Goal: Task Accomplishment & Management: Complete application form

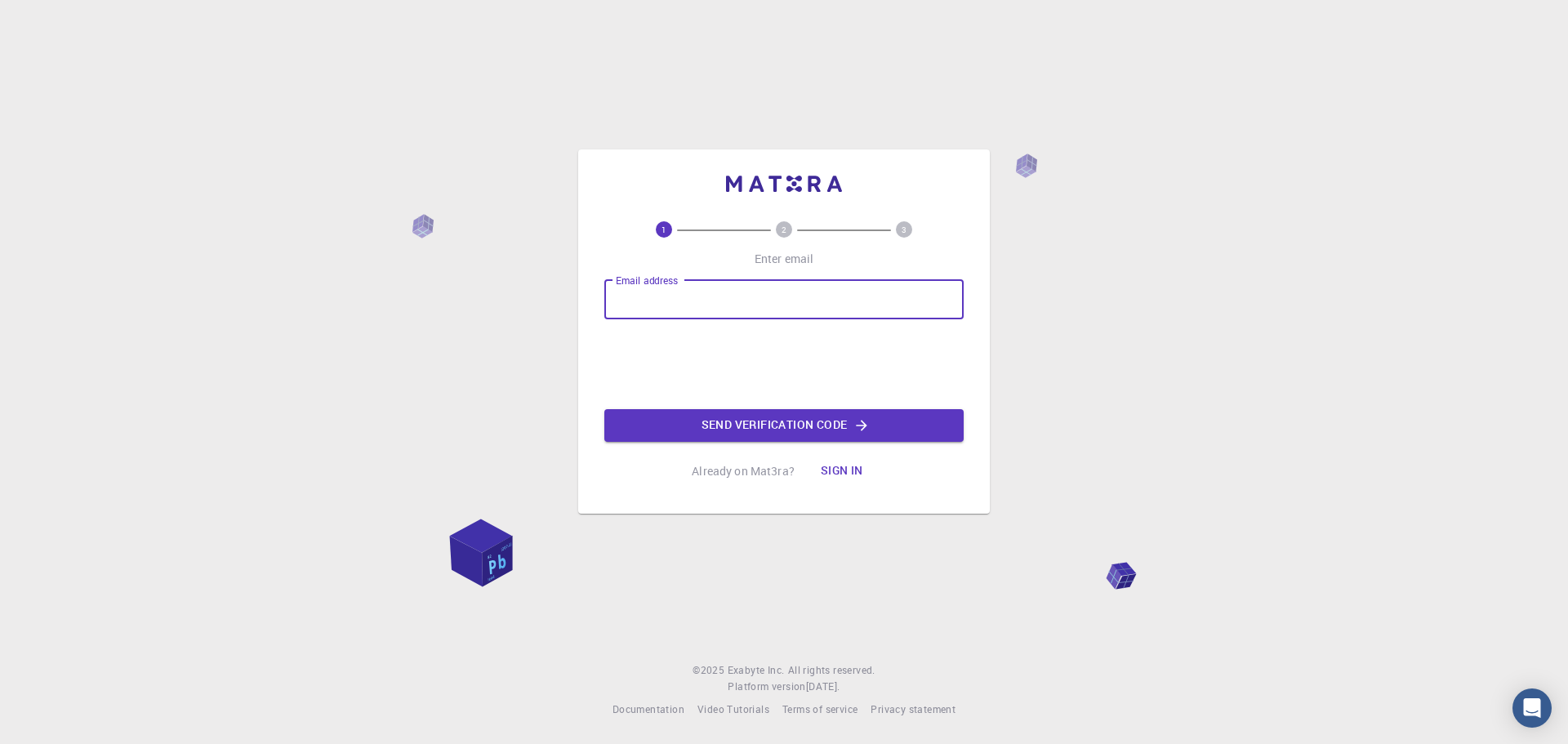
click at [680, 301] on input "Email address" at bounding box center [784, 299] width 359 height 40
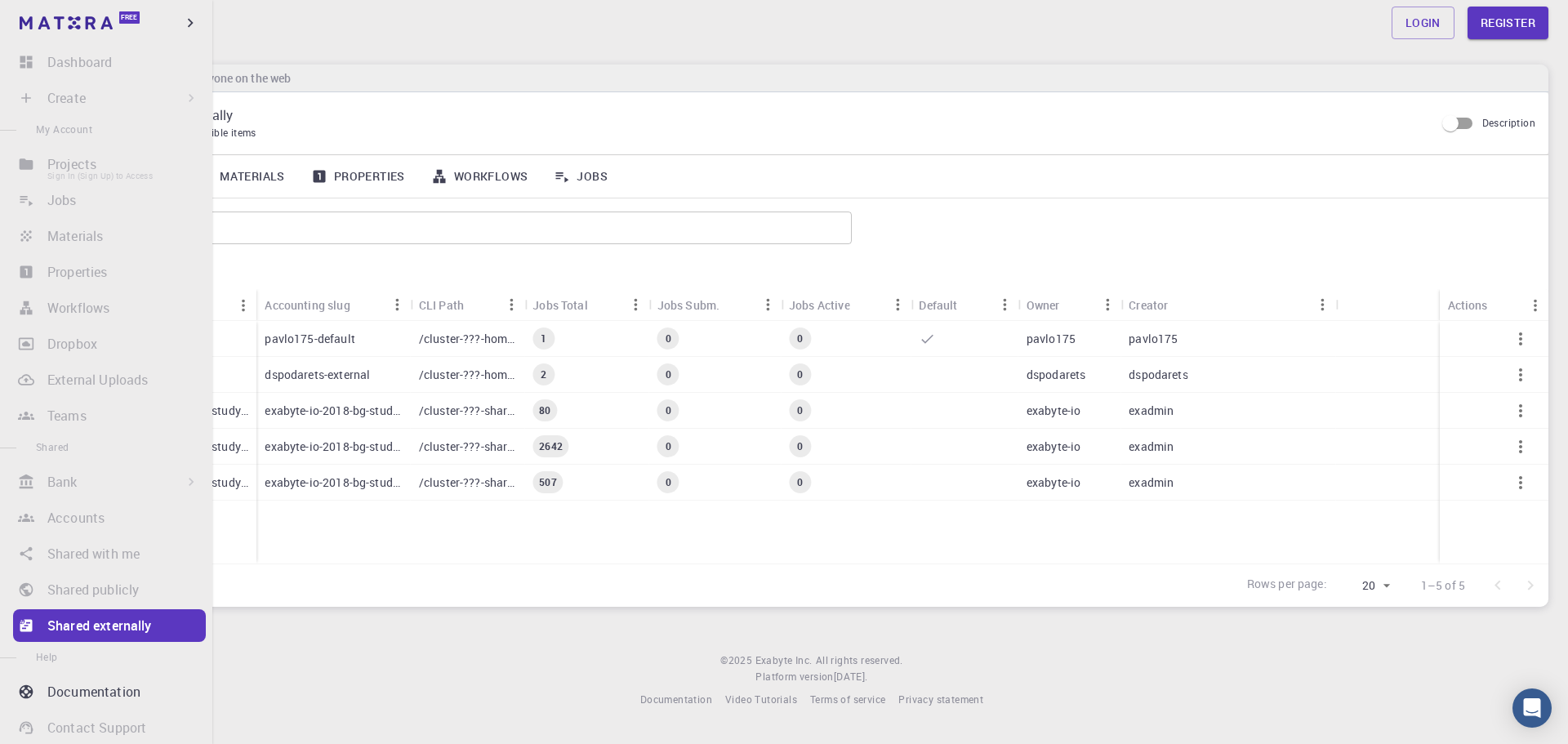
click at [76, 171] on li "Projects Sign In (Sign Up) to Access" at bounding box center [106, 164] width 212 height 33
click at [77, 171] on li "Projects Sign In (Sign Up) to Access" at bounding box center [106, 164] width 212 height 33
click at [119, 98] on li "Create Sign In (Sign Up) to Access New Job New Material Create Material Upload …" at bounding box center [106, 98] width 212 height 33
click at [123, 590] on li "Shared publicly Sign In (Sign Up) to Access" at bounding box center [106, 589] width 212 height 33
click at [120, 624] on p "Shared externally" at bounding box center [99, 625] width 105 height 19
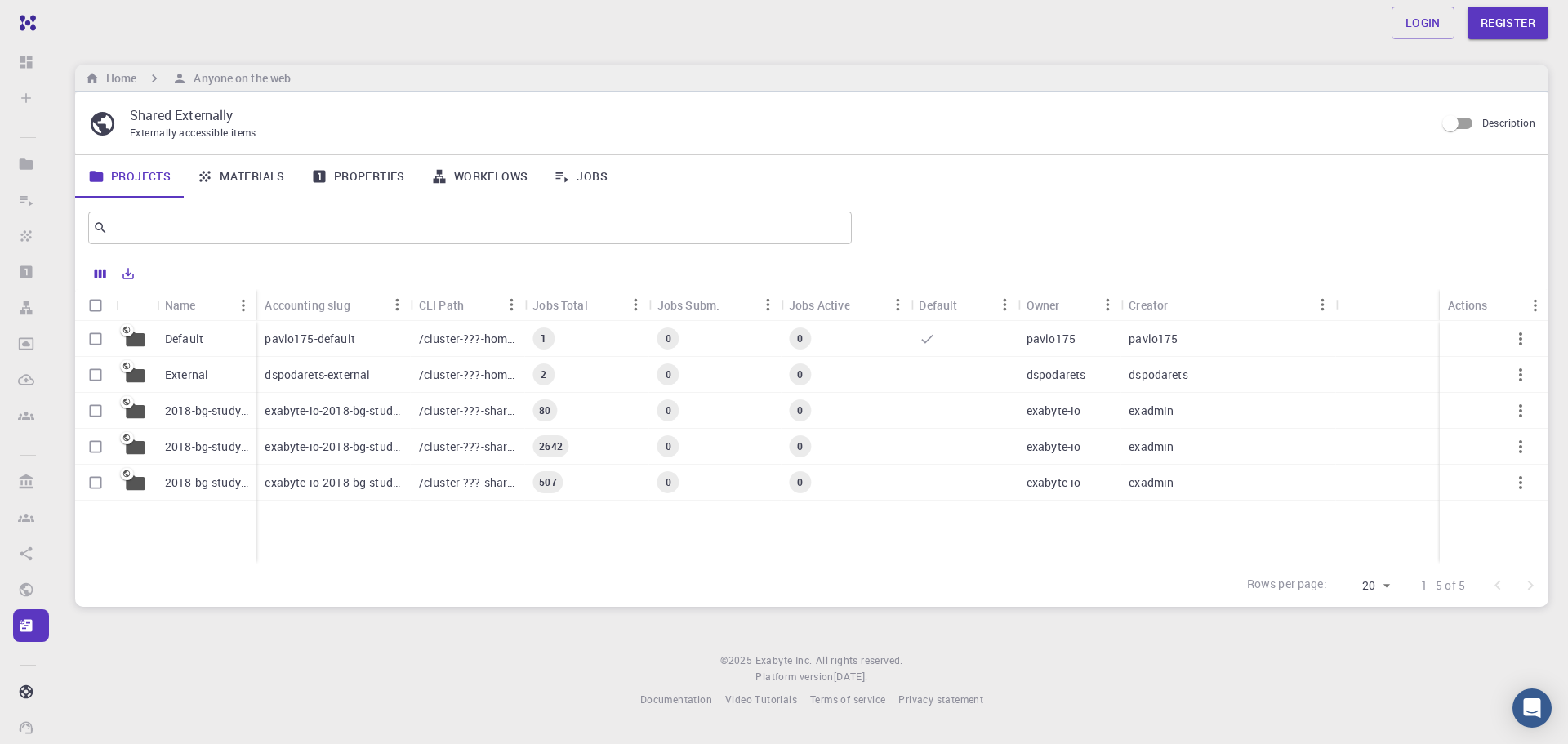
click at [1228, 53] on div "Login Register Home Anyone on the web Shared Externally Externally accessible i…" at bounding box center [811, 367] width 1512 height 734
click at [502, 176] on link "Workflows" at bounding box center [480, 176] width 123 height 42
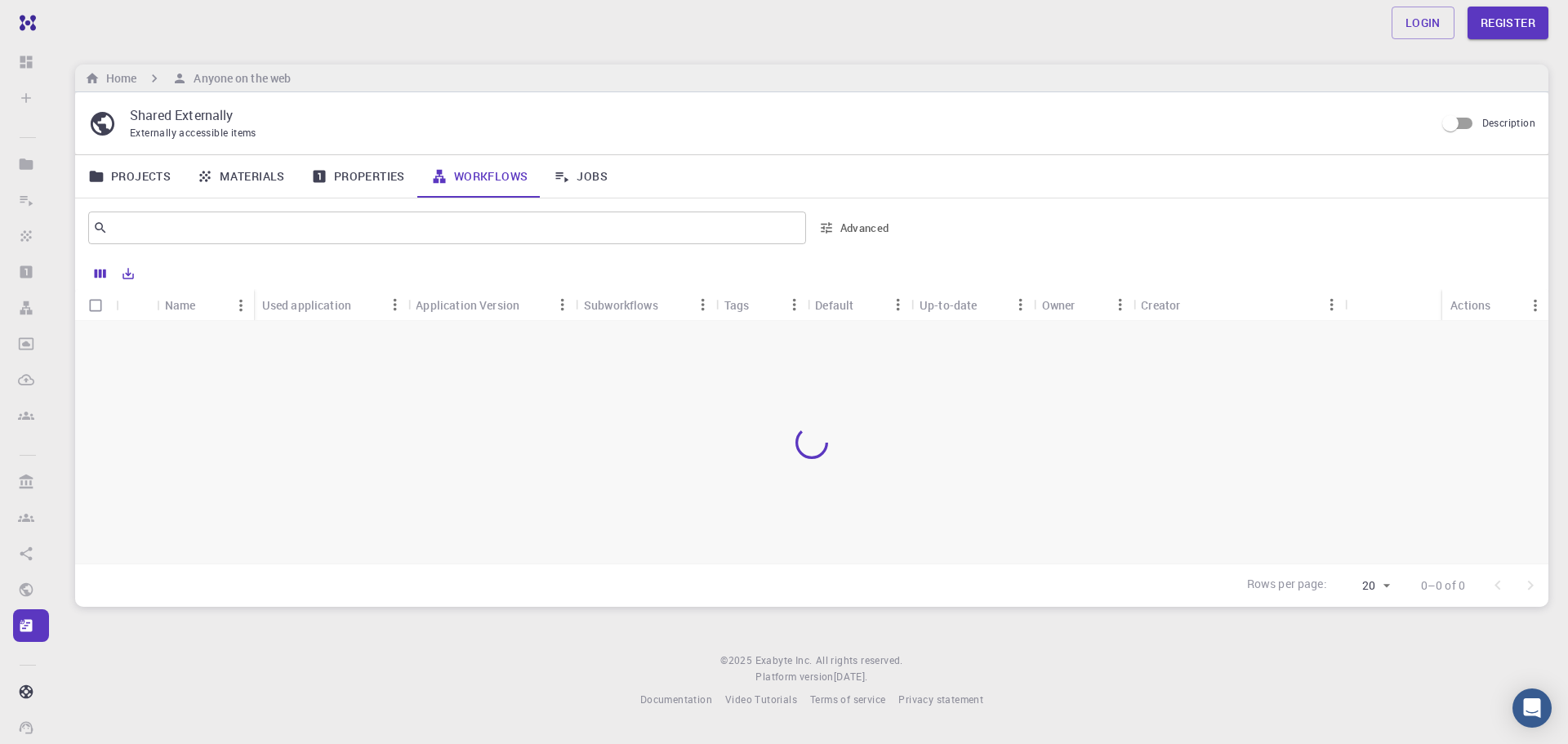
click at [361, 180] on link "Properties" at bounding box center [357, 176] width 120 height 42
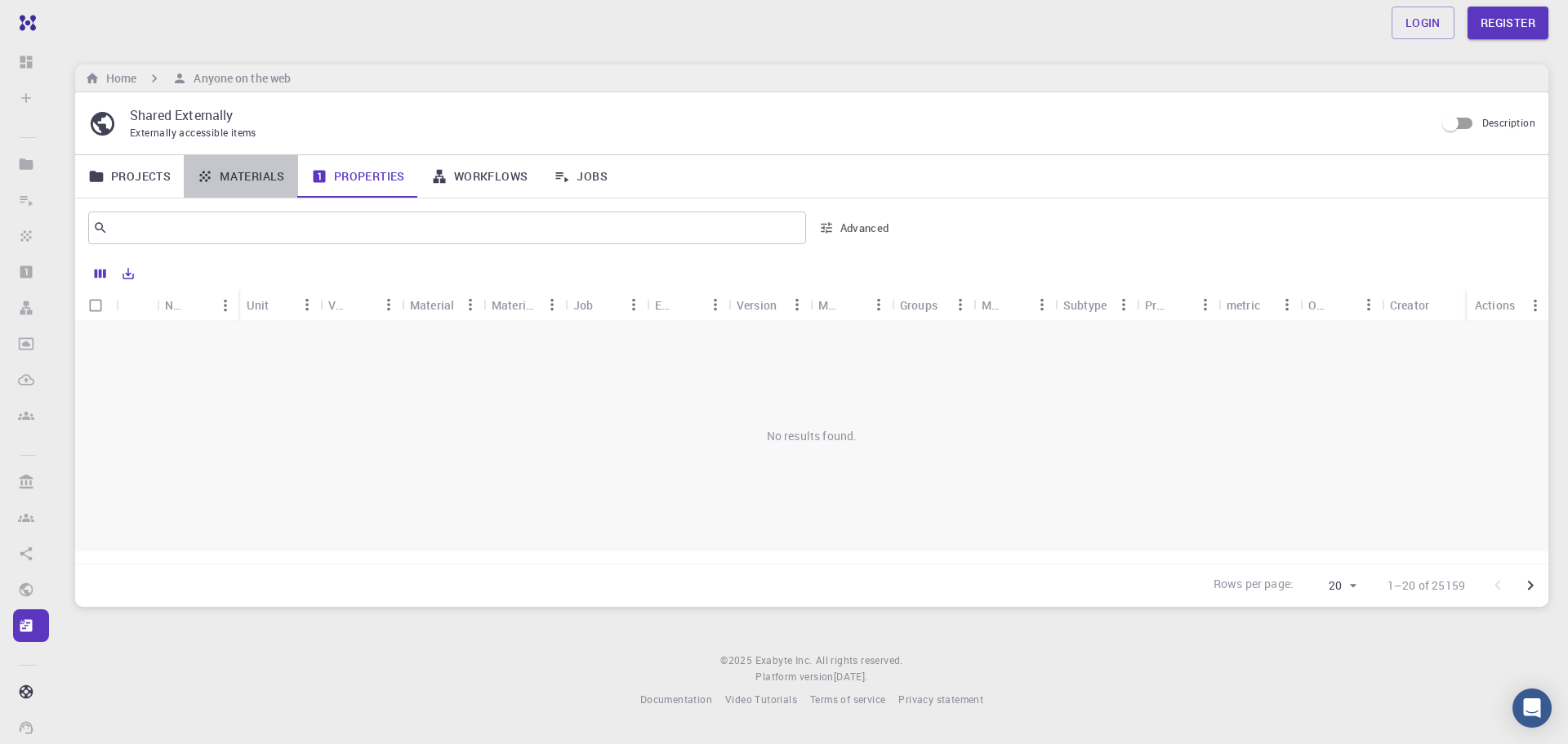
click at [268, 172] on link "Materials" at bounding box center [241, 176] width 114 height 42
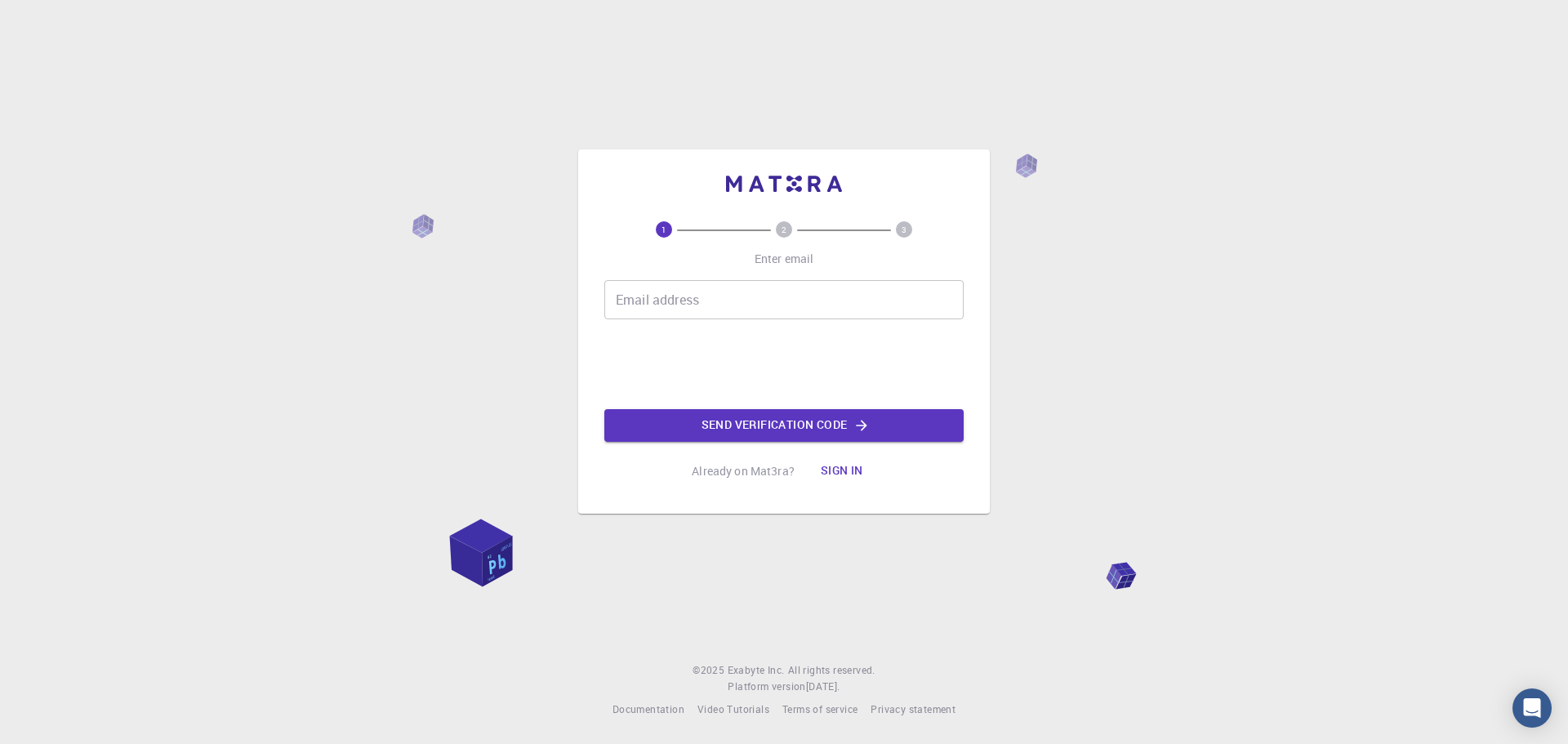
click at [672, 301] on input "Email address" at bounding box center [784, 299] width 359 height 40
type input "[EMAIL_ADDRESS][DOMAIN_NAME]"
click at [792, 429] on button "Send verification code" at bounding box center [784, 425] width 359 height 33
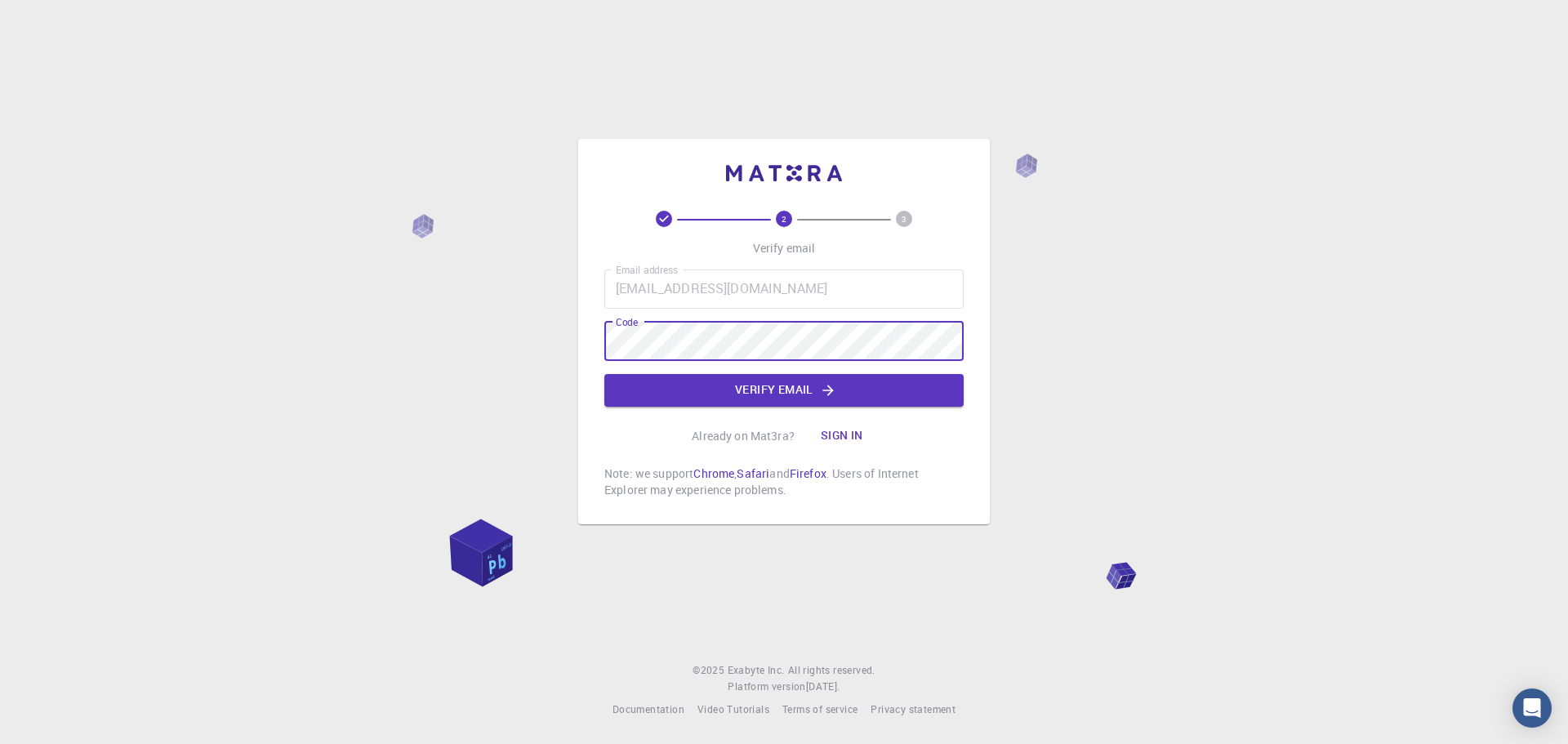
click at [784, 398] on button "Verify email" at bounding box center [784, 390] width 359 height 33
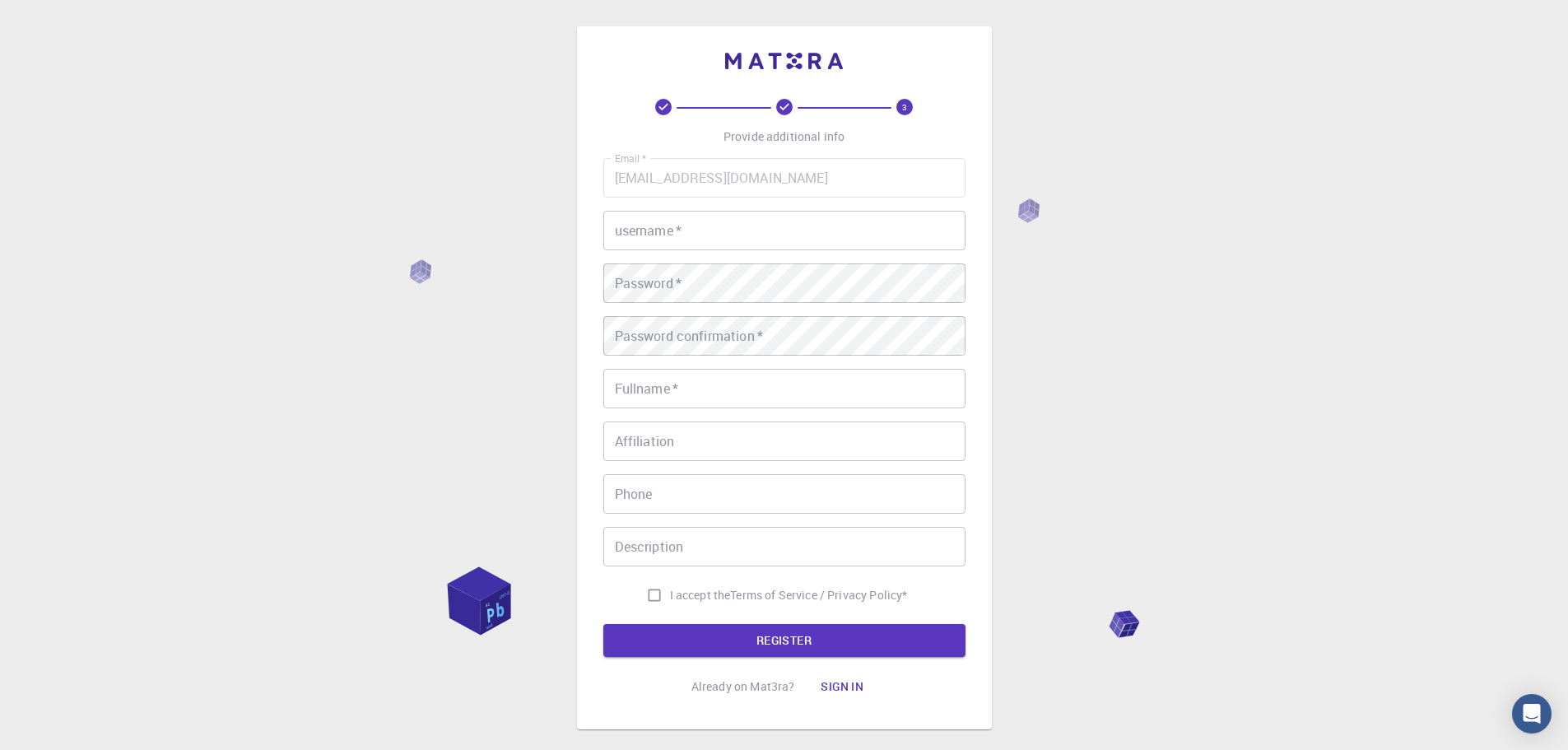
click at [650, 235] on input "username   *" at bounding box center [784, 230] width 362 height 40
type input "ryal"
drag, startPoint x: 653, startPoint y: 225, endPoint x: 601, endPoint y: 227, distance: 52.0
click at [601, 227] on div "3 Provide additional info Email   * [EMAIL_ADDRESS][DOMAIN_NAME] Email   * user…" at bounding box center [784, 378] width 414 height 703
type input "Denovo-pixel"
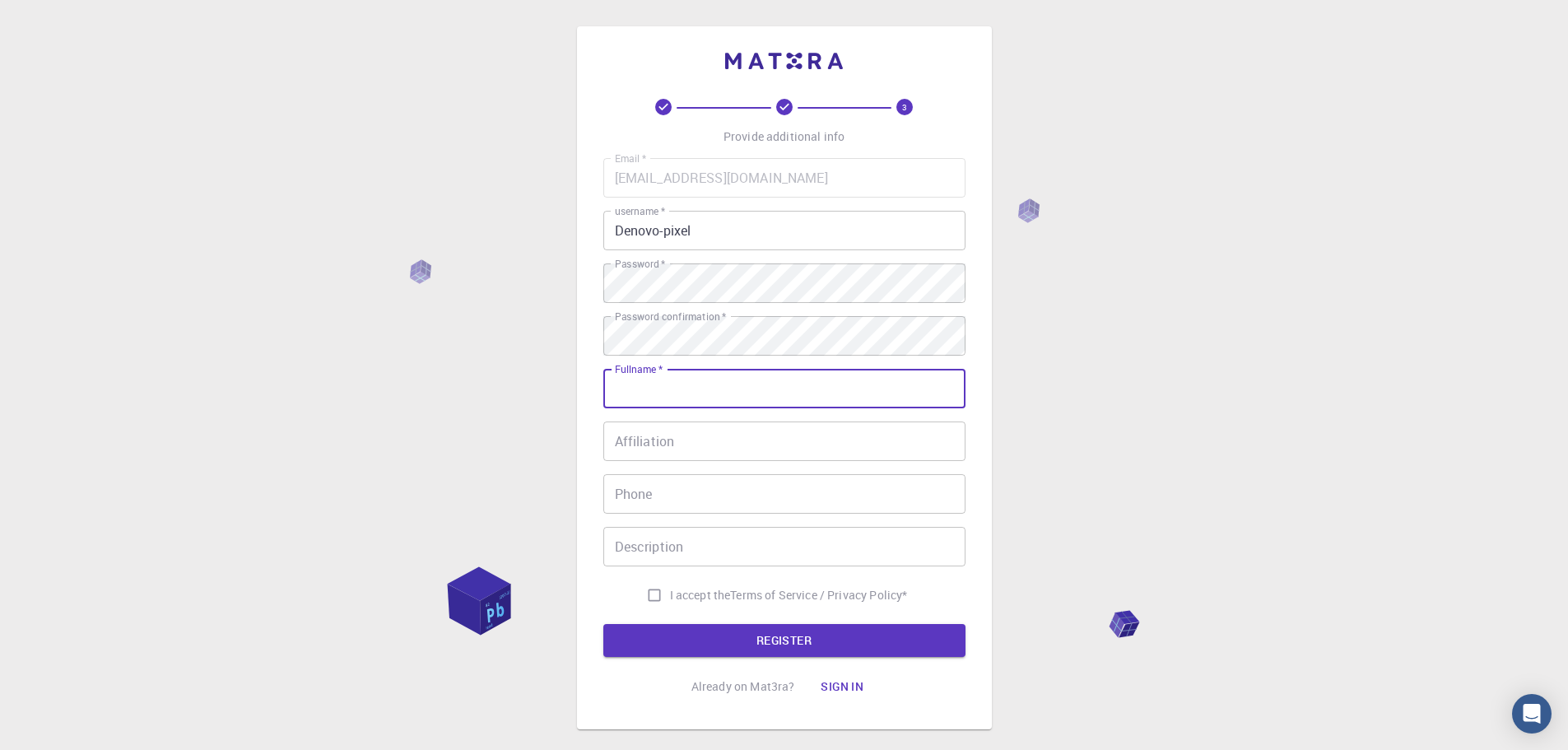
click at [652, 376] on div "Fullname   * Fullname   *" at bounding box center [784, 388] width 362 height 40
type input "ryal ob"
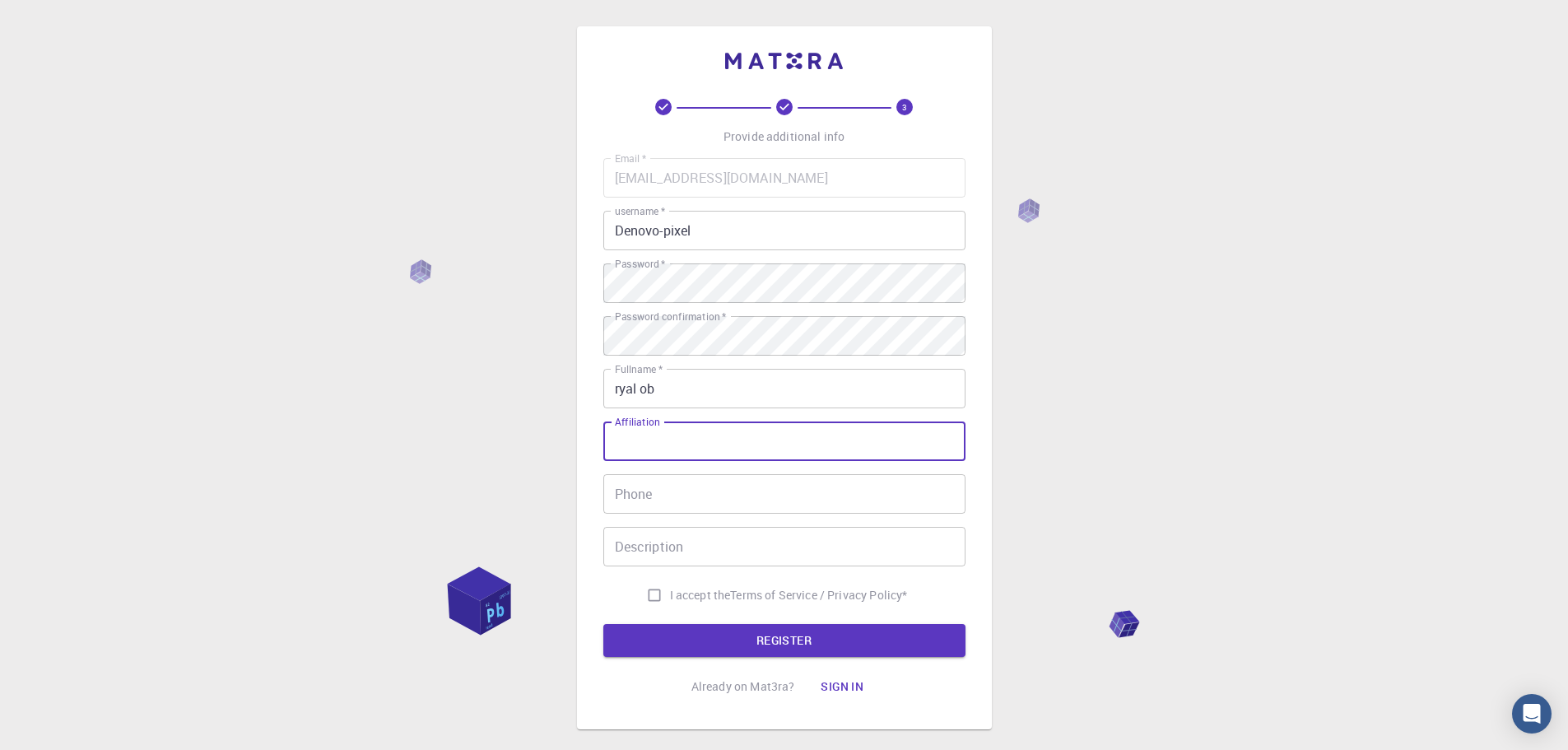
click at [707, 451] on input "Affiliation" at bounding box center [784, 441] width 362 height 40
type input "u"
type input "usask"
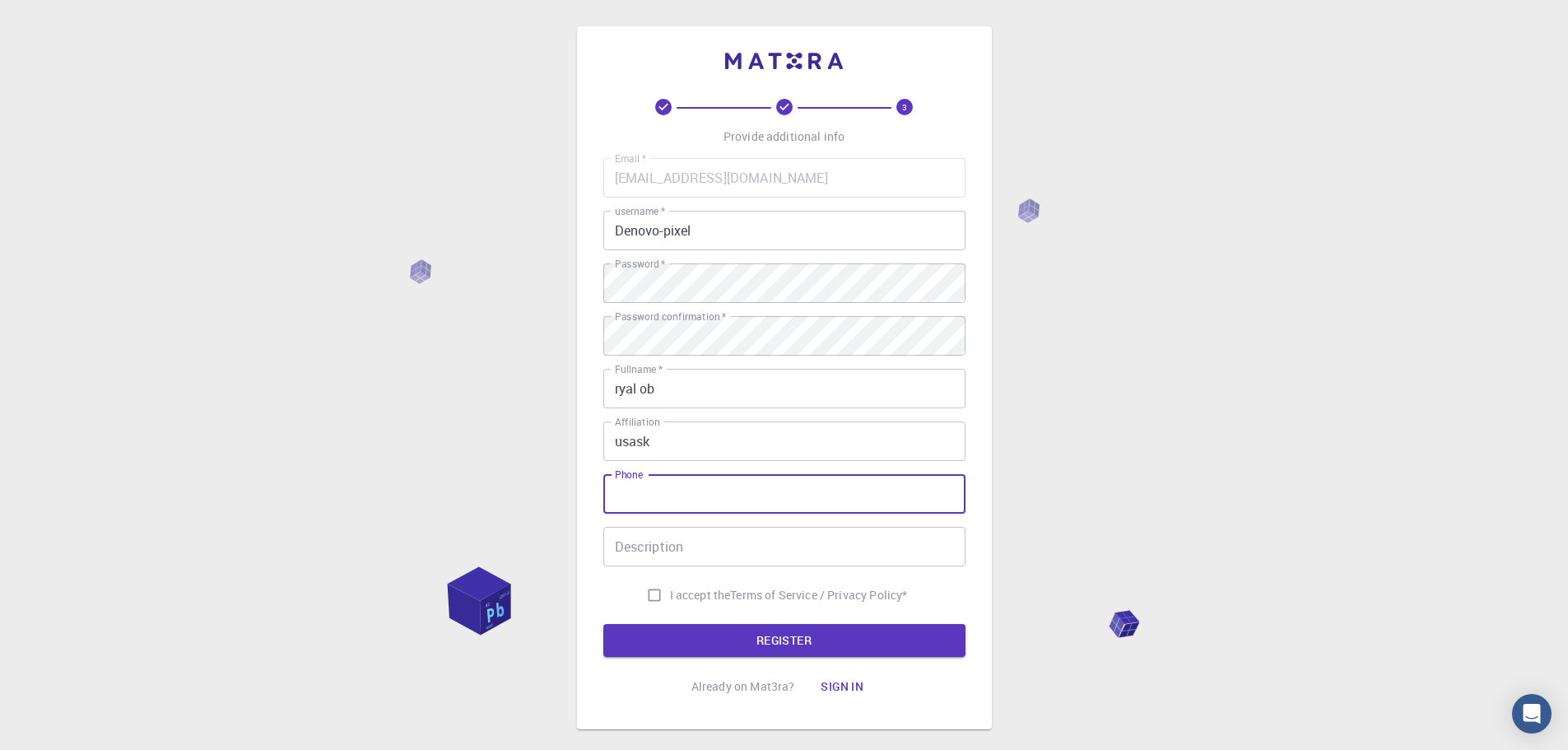
click at [794, 494] on input "Phone" at bounding box center [784, 493] width 362 height 40
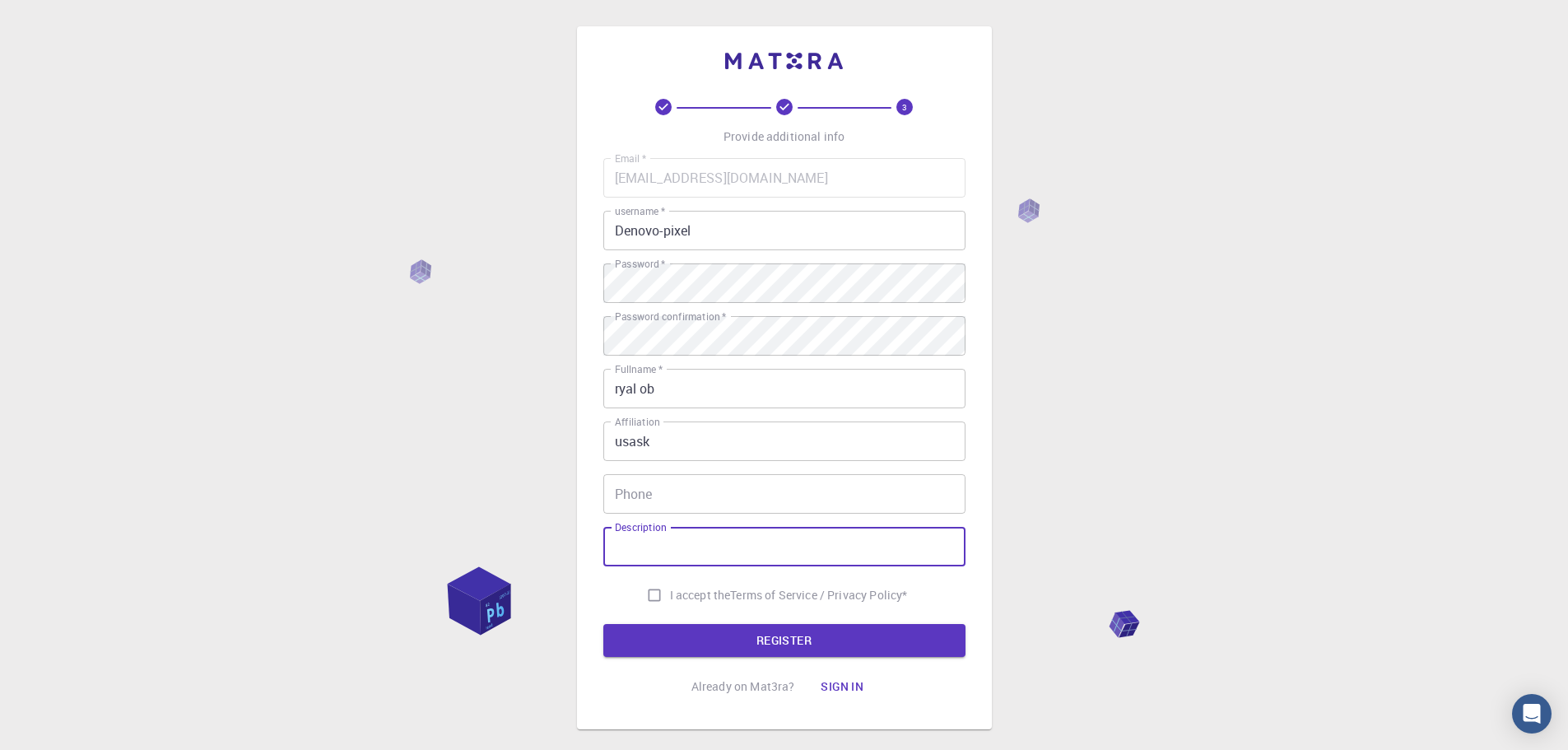
click at [712, 554] on input "Description" at bounding box center [784, 547] width 362 height 40
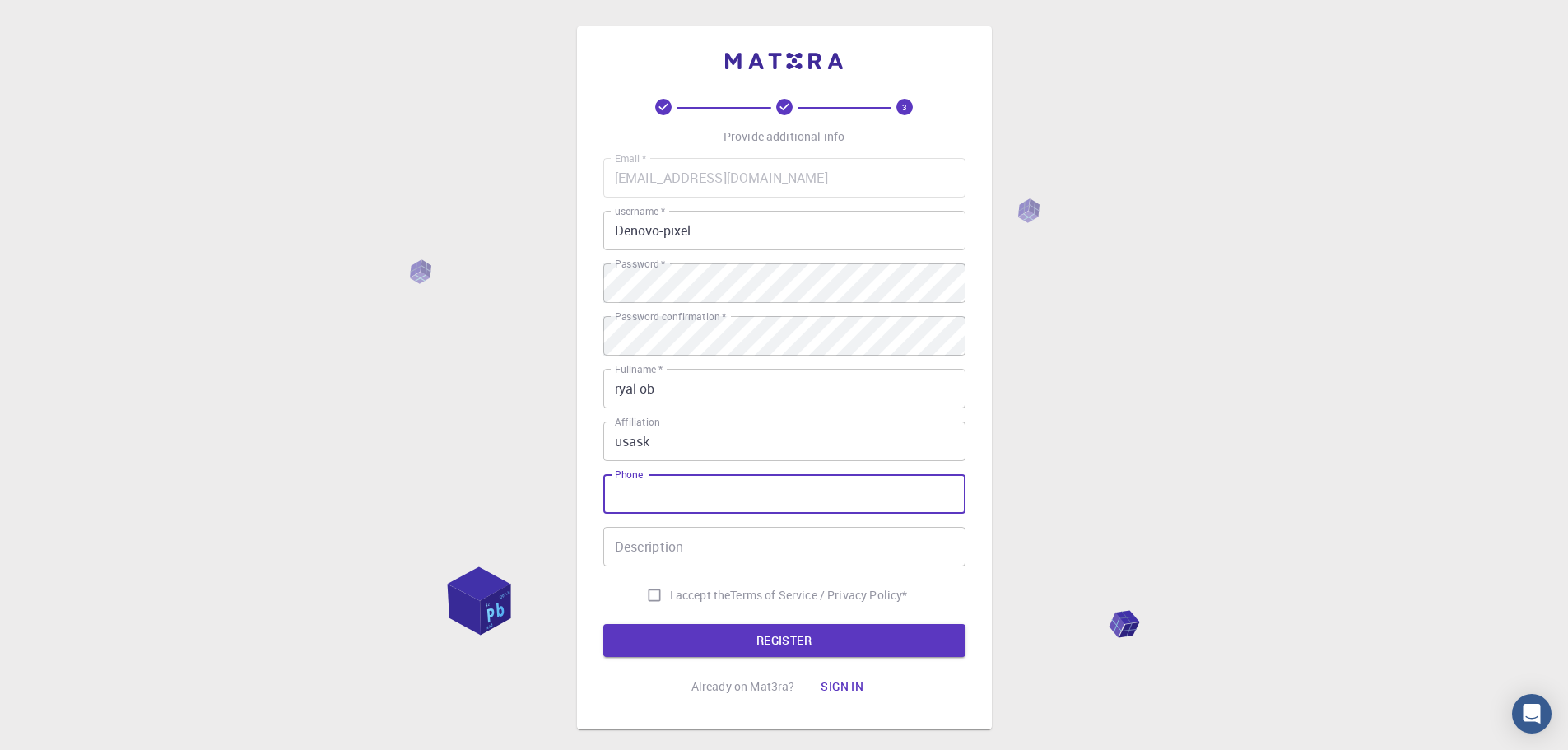
click at [683, 486] on input "Phone" at bounding box center [784, 493] width 362 height 40
click at [651, 594] on input "I accept the Terms of Service / Privacy Policy *" at bounding box center [654, 595] width 31 height 31
checkbox input "true"
click at [651, 492] on input "Phone" at bounding box center [784, 493] width 362 height 40
click at [651, 555] on input "Description" at bounding box center [784, 547] width 362 height 40
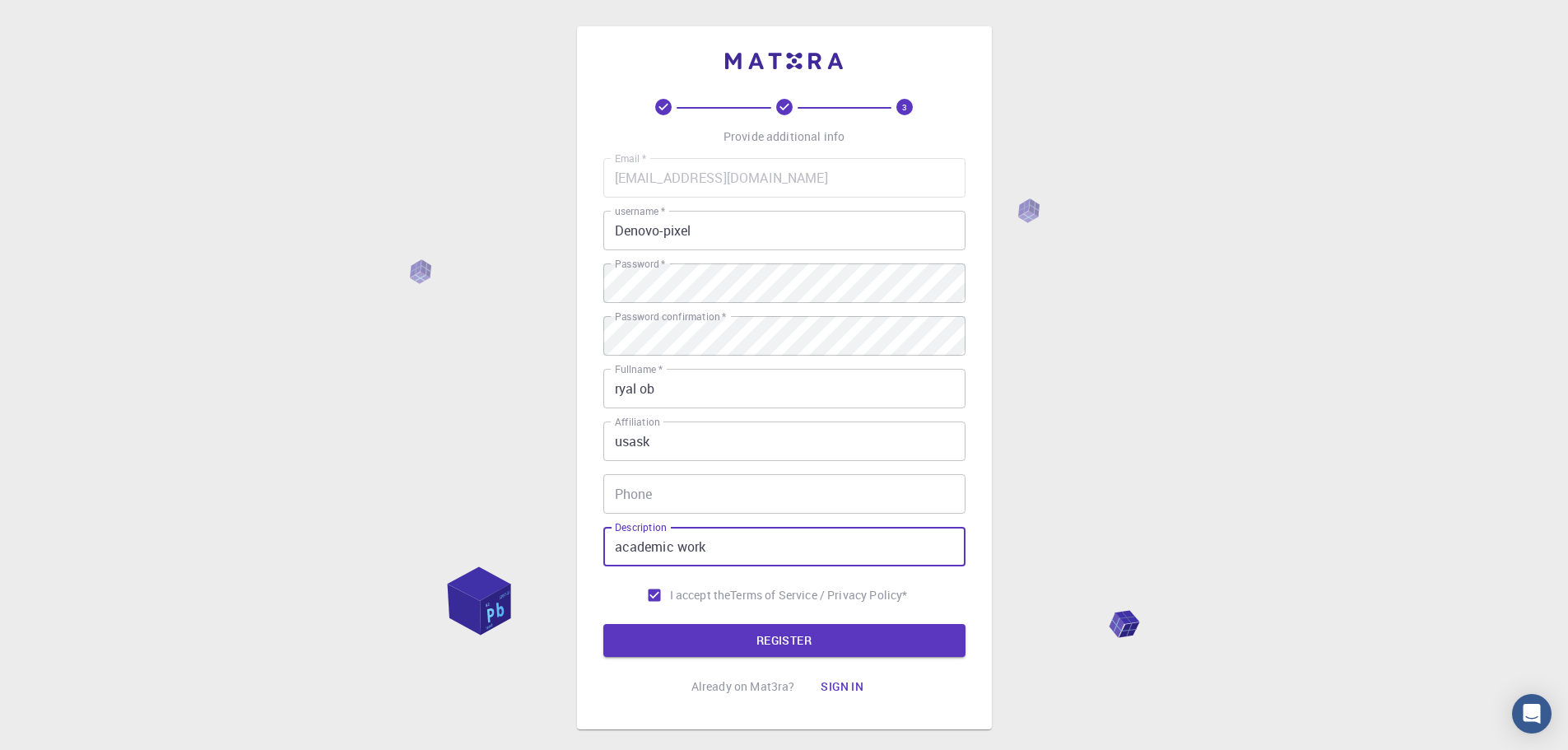
type input "academic work"
click at [666, 492] on input "Phone" at bounding box center [784, 493] width 362 height 40
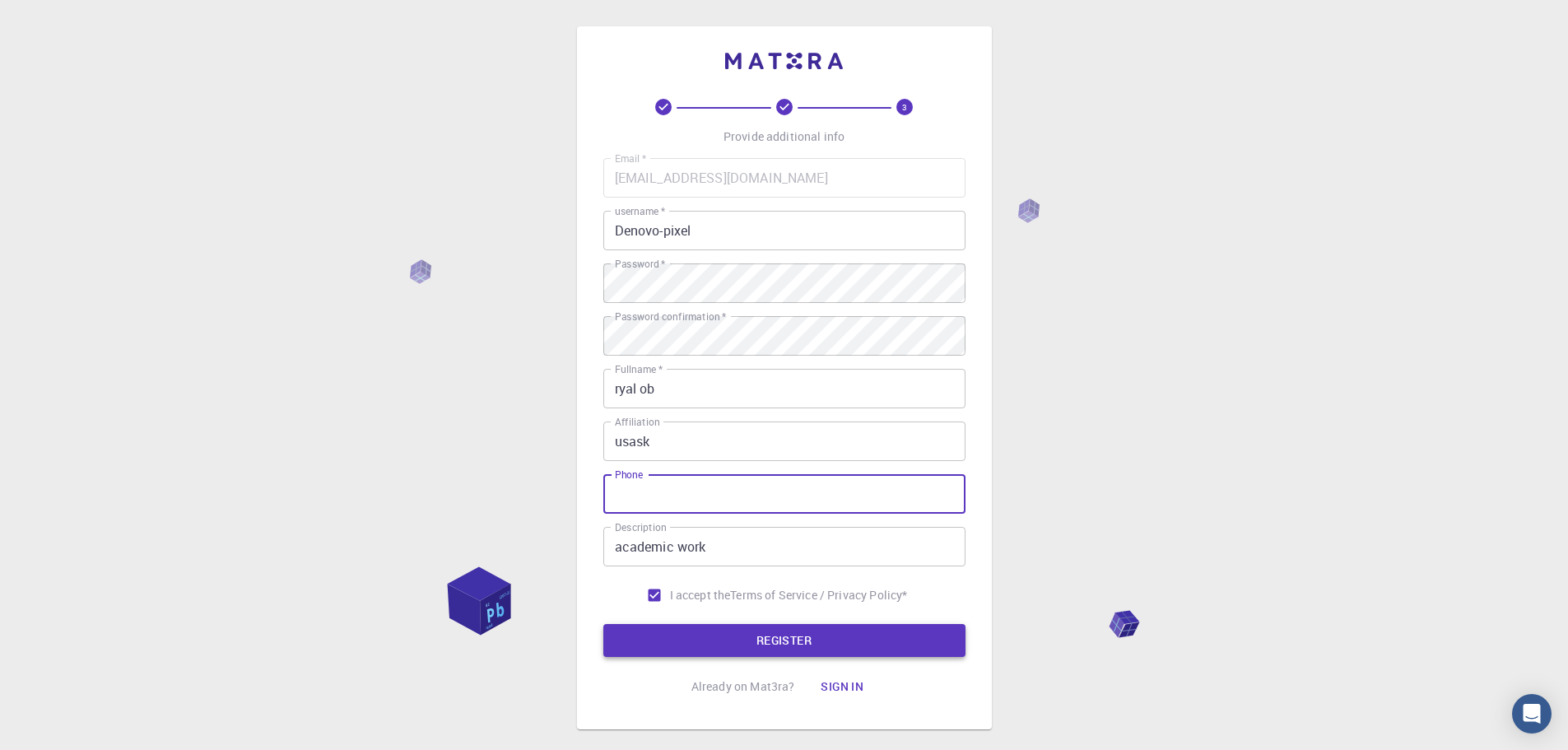
click at [822, 641] on button "REGISTER" at bounding box center [784, 640] width 362 height 33
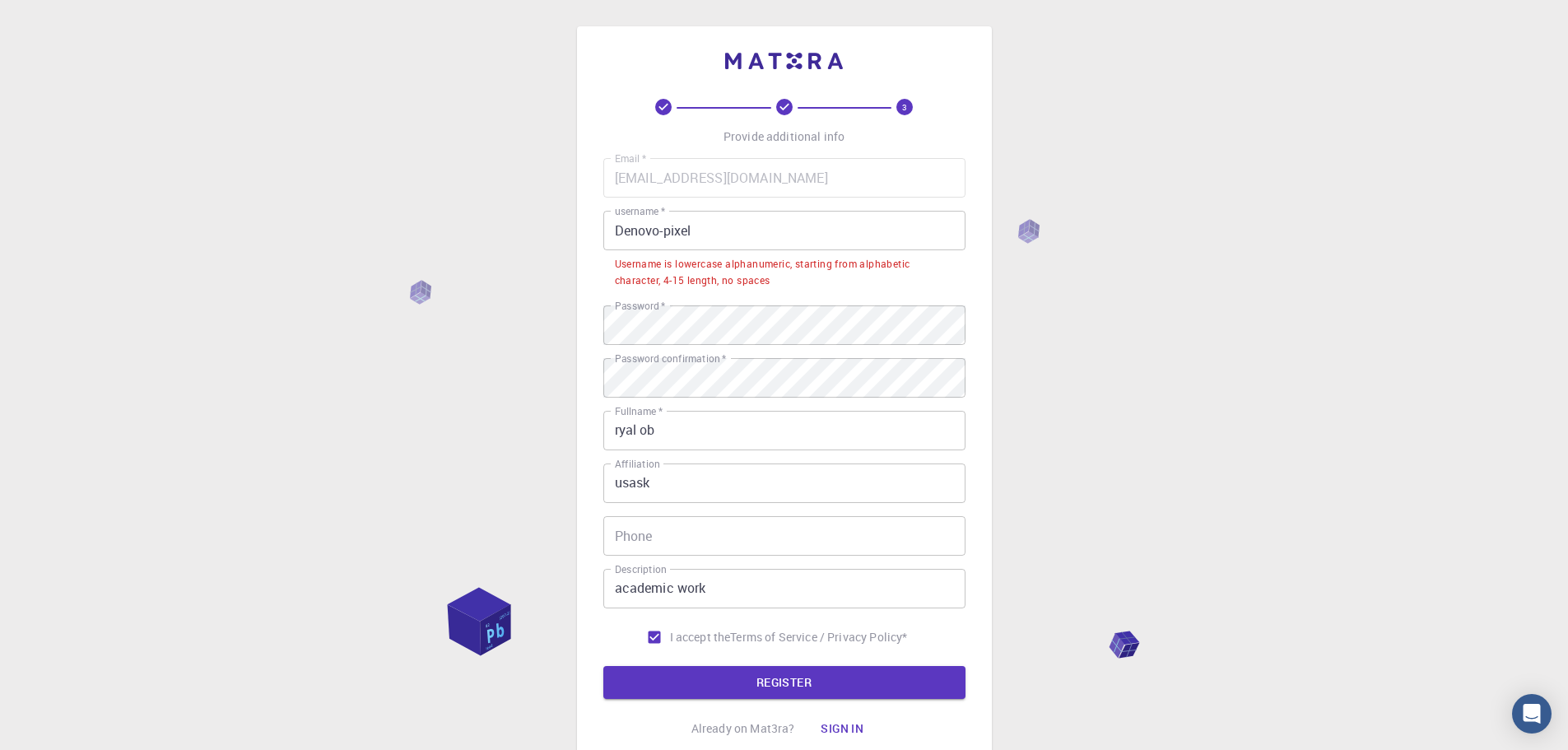
click at [619, 230] on input "Denovo-pixel" at bounding box center [784, 230] width 362 height 40
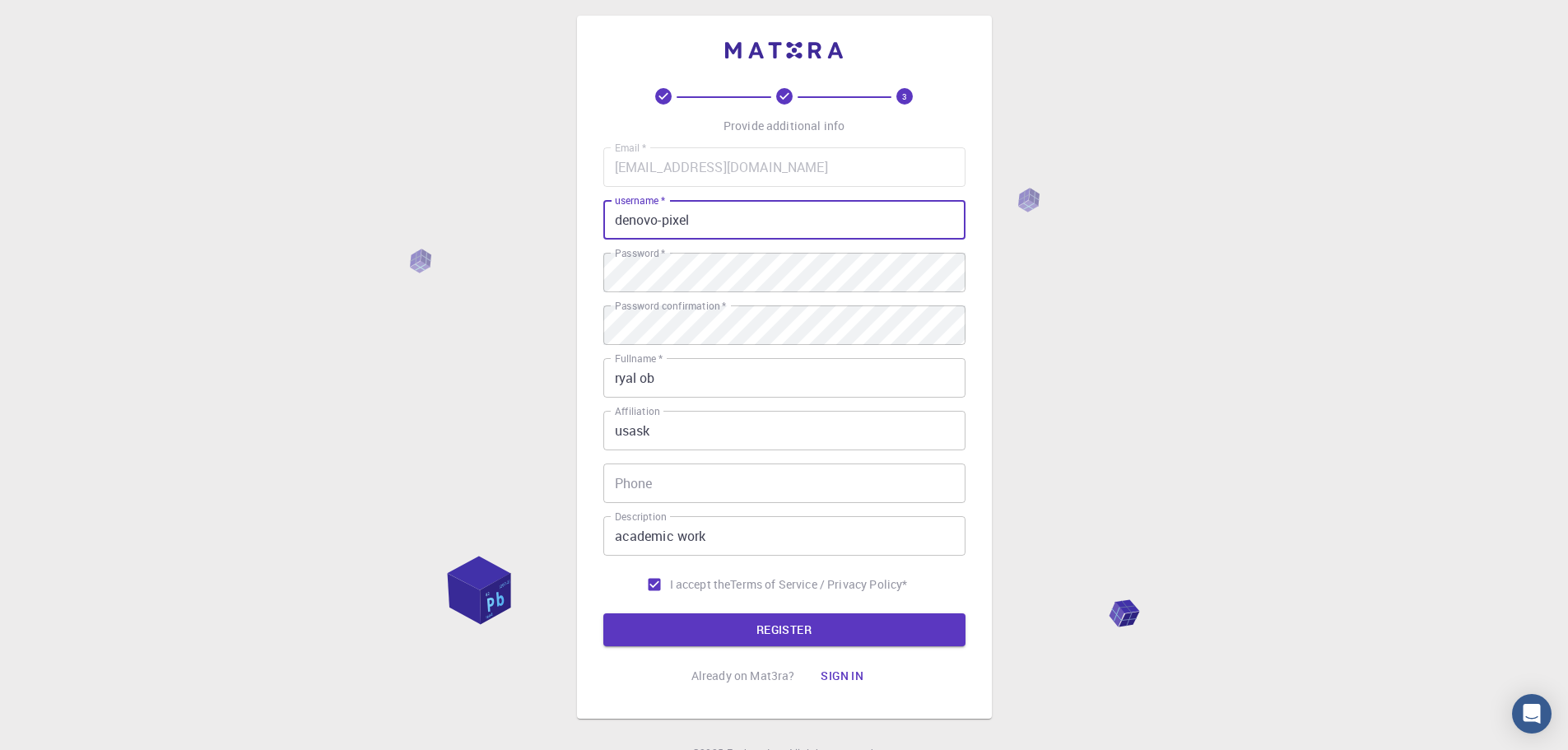
scroll to position [88, 0]
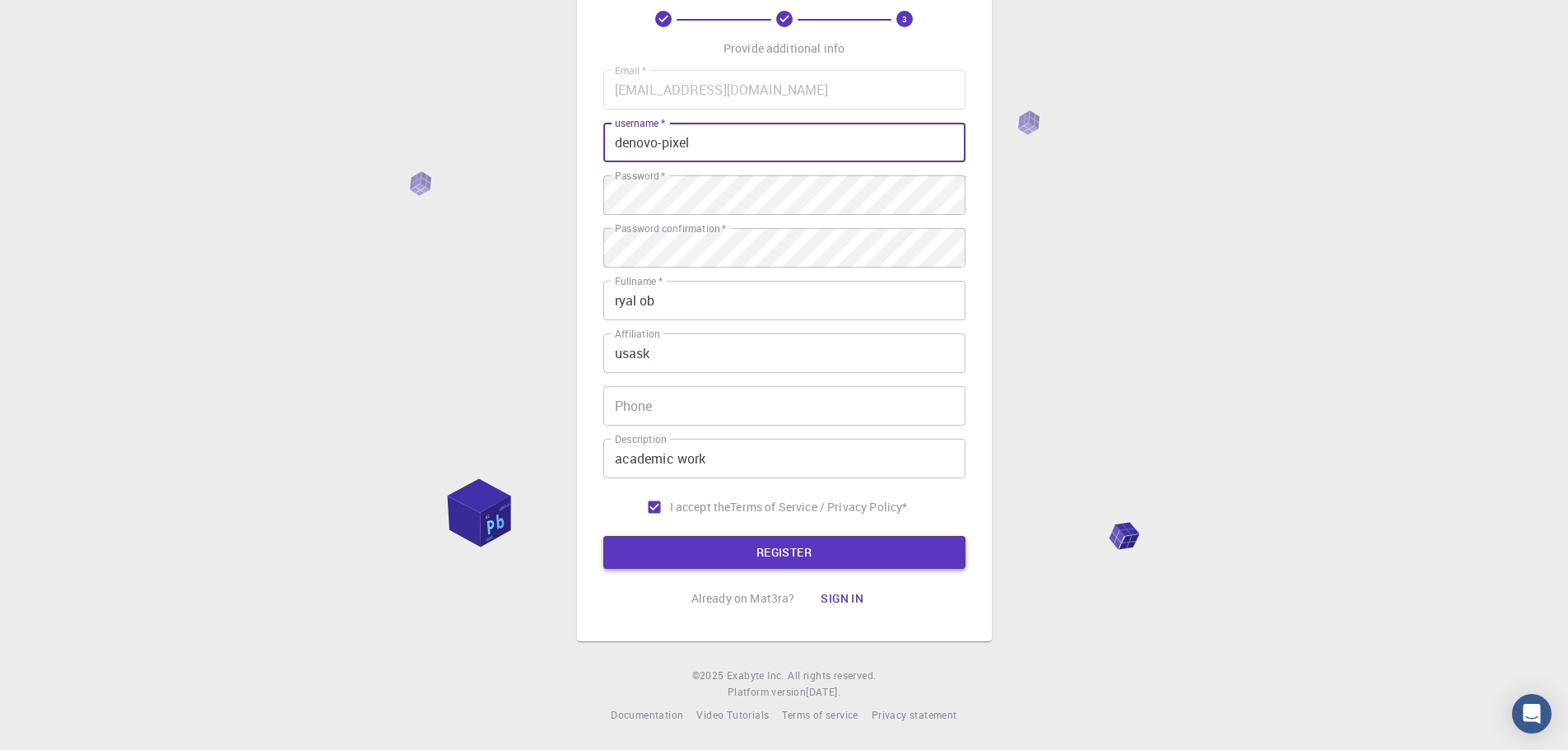
type input "denovo-pixel"
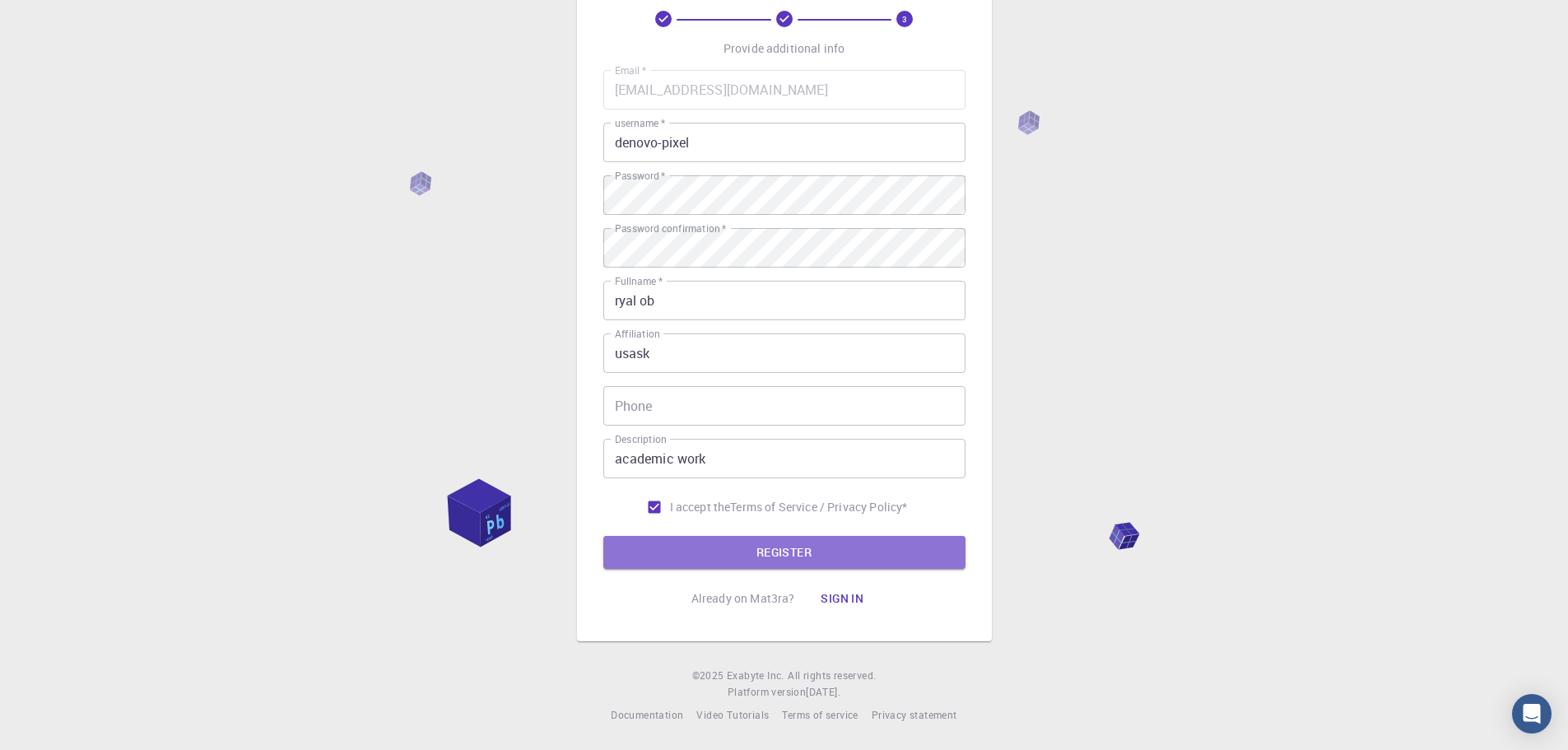
click at [790, 543] on button "REGISTER" at bounding box center [784, 552] width 362 height 33
click at [821, 555] on button "REGISTER" at bounding box center [784, 552] width 362 height 33
